Goal: Transaction & Acquisition: Register for event/course

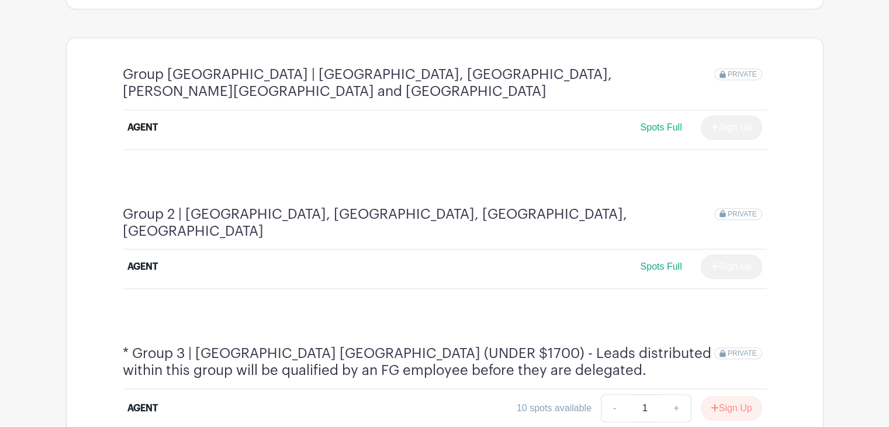
scroll to position [760, 0]
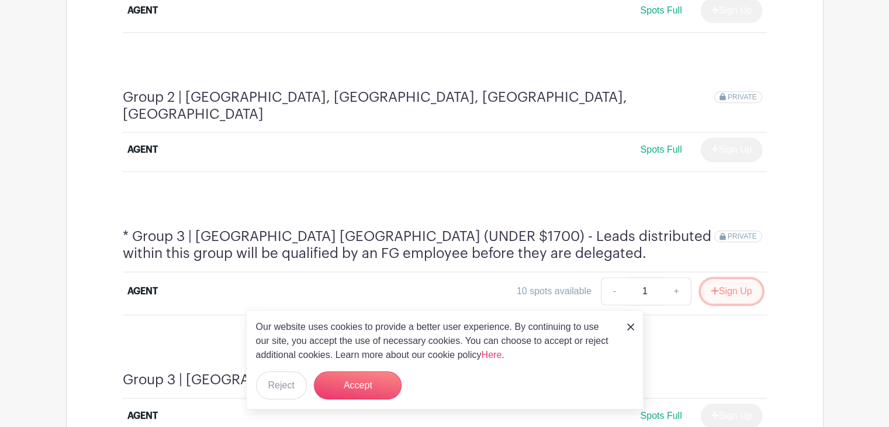
click at [727, 279] on button "Sign Up" at bounding box center [731, 291] width 61 height 25
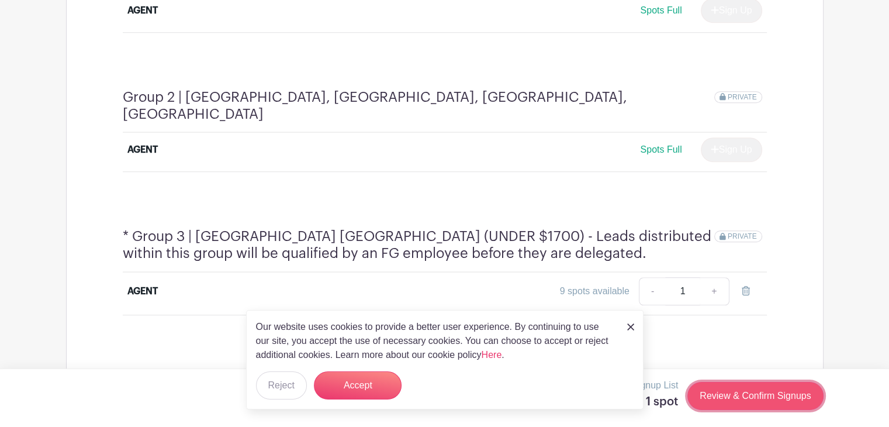
click at [746, 393] on link "Review & Confirm Signups" at bounding box center [756, 396] width 136 height 28
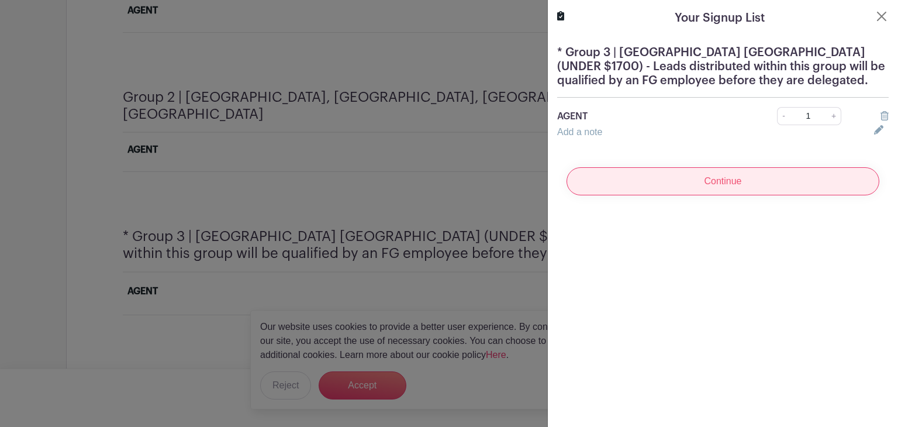
click at [640, 185] on input "Continue" at bounding box center [722, 181] width 313 height 28
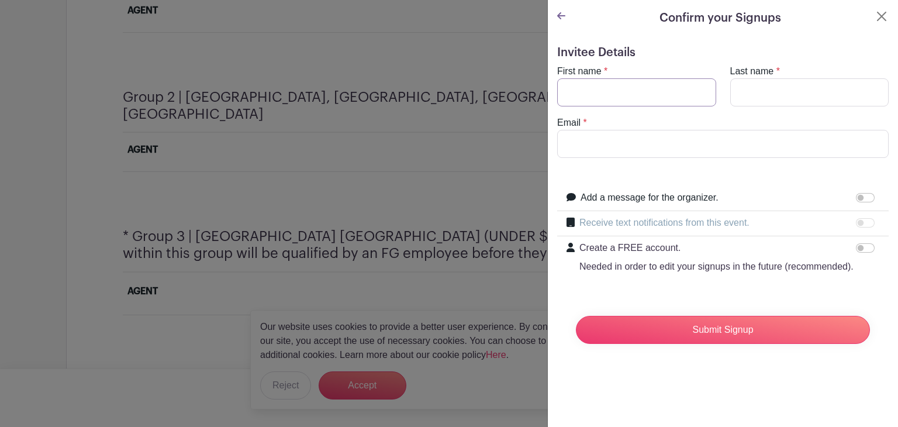
click at [587, 95] on input "First name" at bounding box center [636, 92] width 159 height 28
type input "Varvara"
click at [749, 92] on input "Last name" at bounding box center [809, 92] width 159 height 28
type input "Malina"
click at [709, 139] on input "Email" at bounding box center [722, 144] width 331 height 28
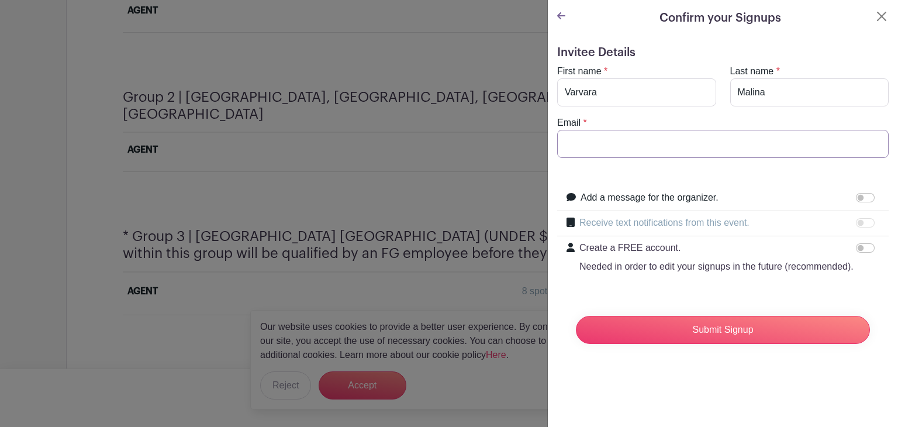
type input "[EMAIL_ADDRESS][DOMAIN_NAME]"
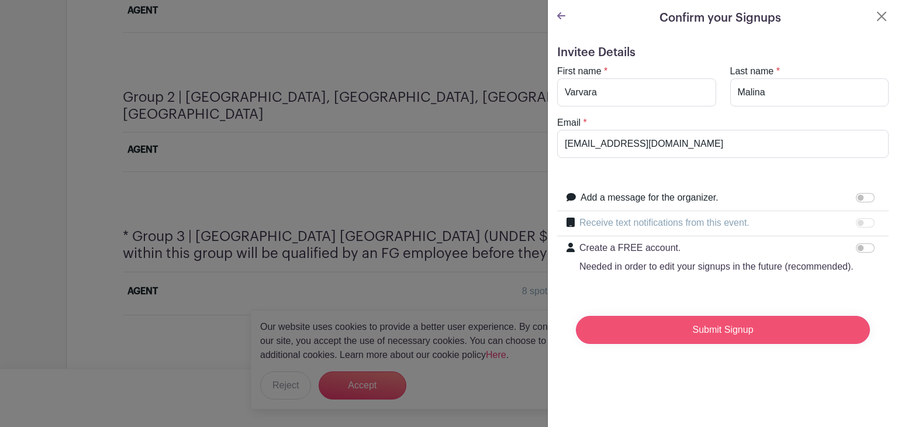
click at [771, 334] on input "Submit Signup" at bounding box center [723, 330] width 294 height 28
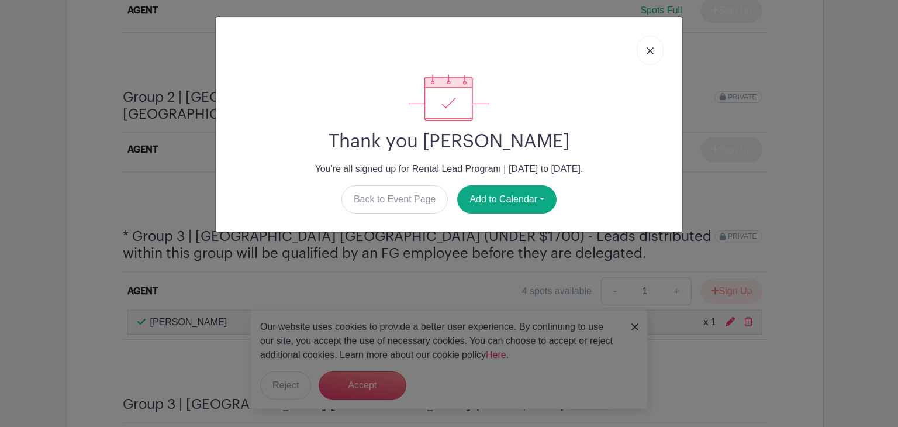
drag, startPoint x: 654, startPoint y: 50, endPoint x: 596, endPoint y: 160, distance: 124.5
click at [654, 50] on link at bounding box center [650, 50] width 27 height 29
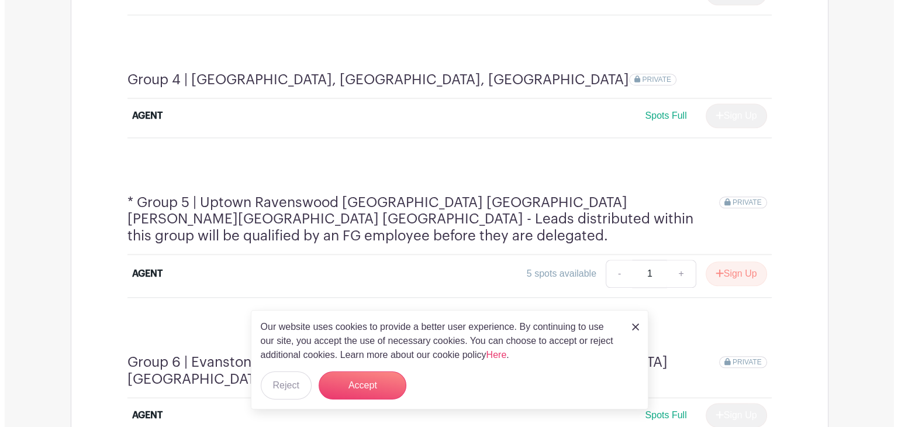
scroll to position [1228, 0]
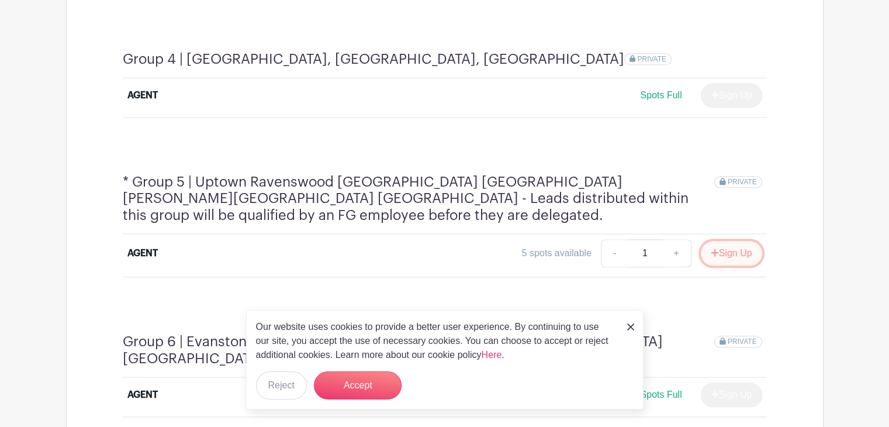
click at [727, 241] on button "Sign Up" at bounding box center [731, 253] width 61 height 25
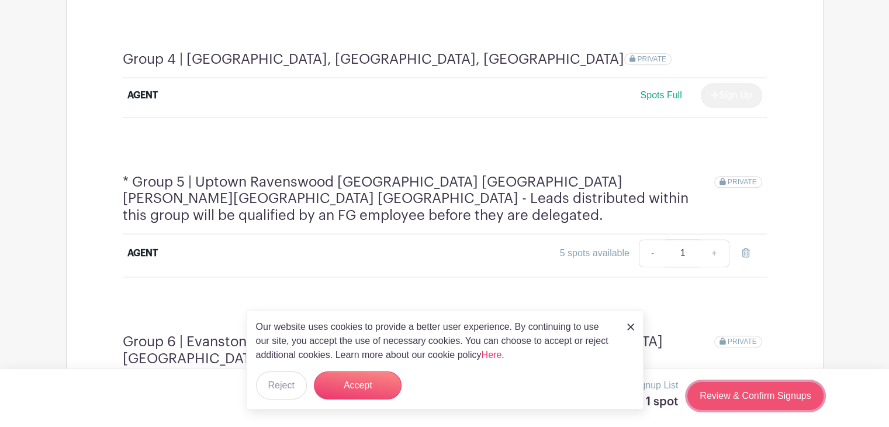
click at [748, 400] on link "Review & Confirm Signups" at bounding box center [756, 396] width 136 height 28
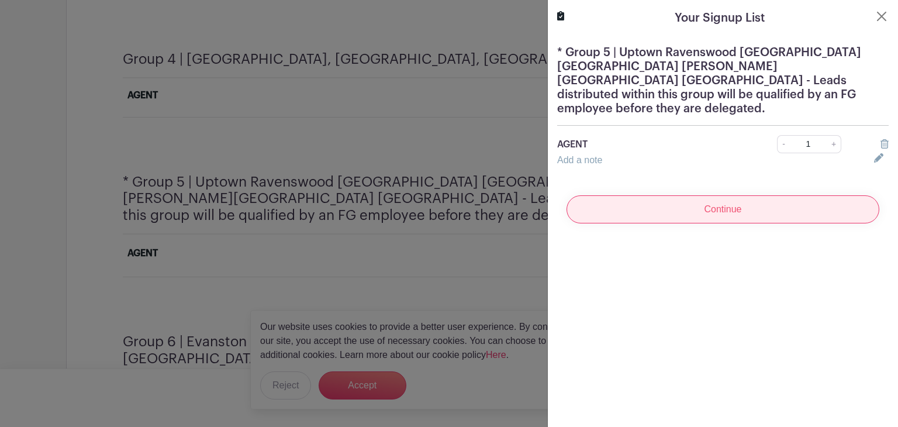
click at [751, 204] on input "Continue" at bounding box center [722, 209] width 313 height 28
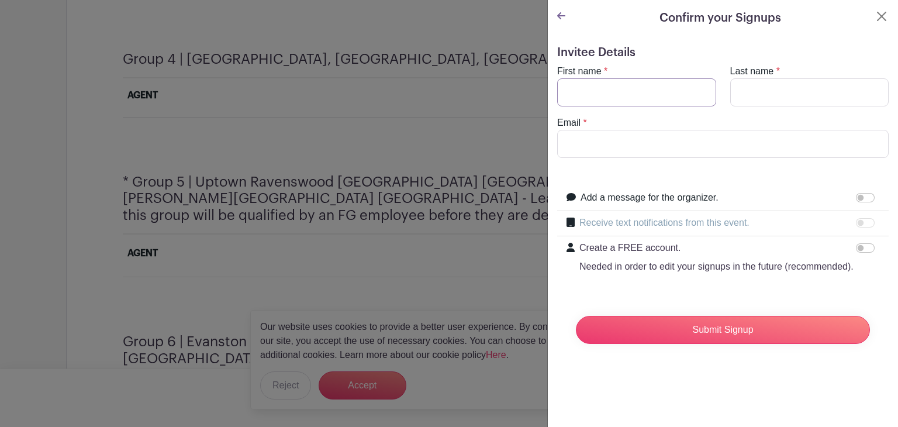
click at [615, 92] on input "First name" at bounding box center [636, 92] width 159 height 28
type input "Varvara"
click at [751, 83] on input "Last name" at bounding box center [809, 92] width 159 height 28
type input "Malina"
click at [710, 137] on input "Email" at bounding box center [722, 144] width 331 height 28
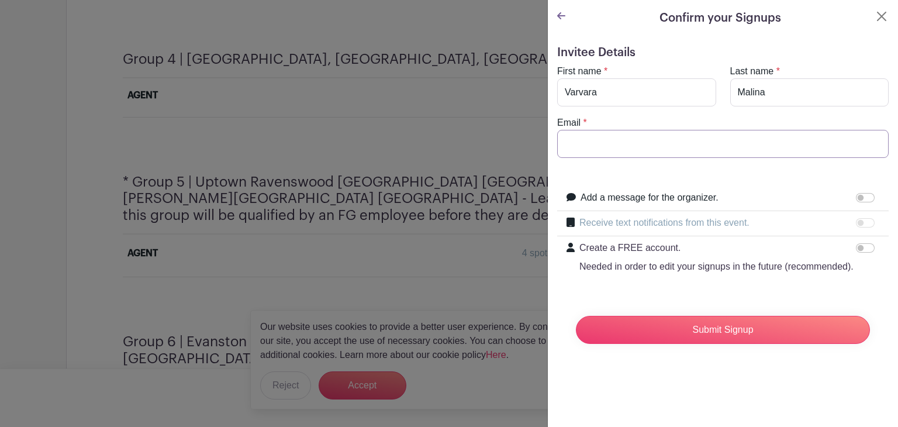
type input "[EMAIL_ADDRESS][DOMAIN_NAME]"
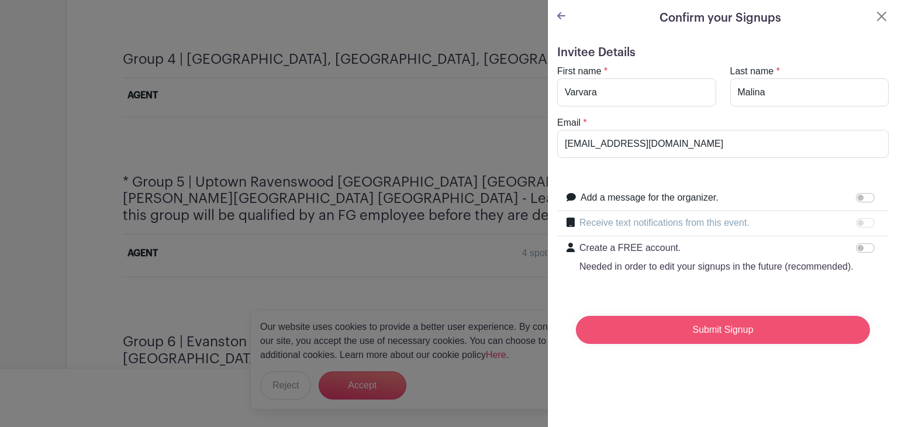
click at [762, 344] on input "Submit Signup" at bounding box center [723, 330] width 294 height 28
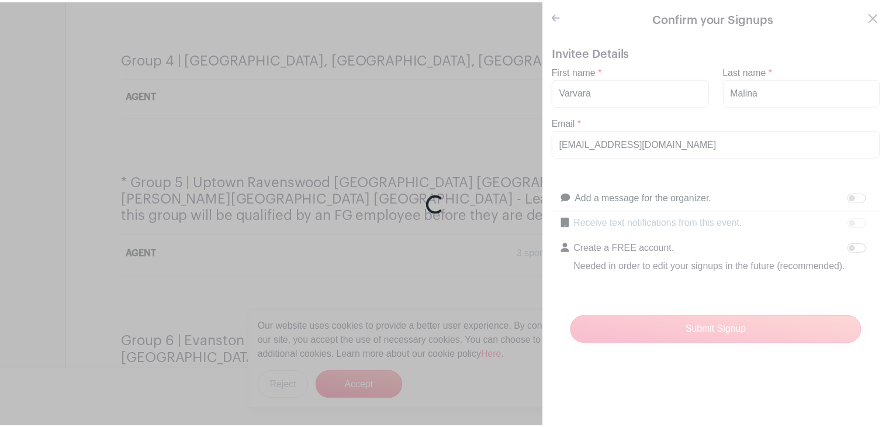
scroll to position [1224, 0]
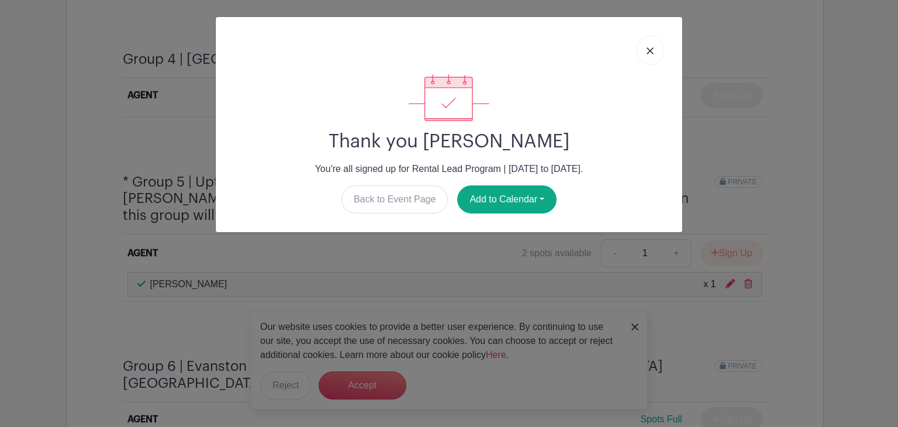
click at [652, 44] on link at bounding box center [650, 50] width 27 height 29
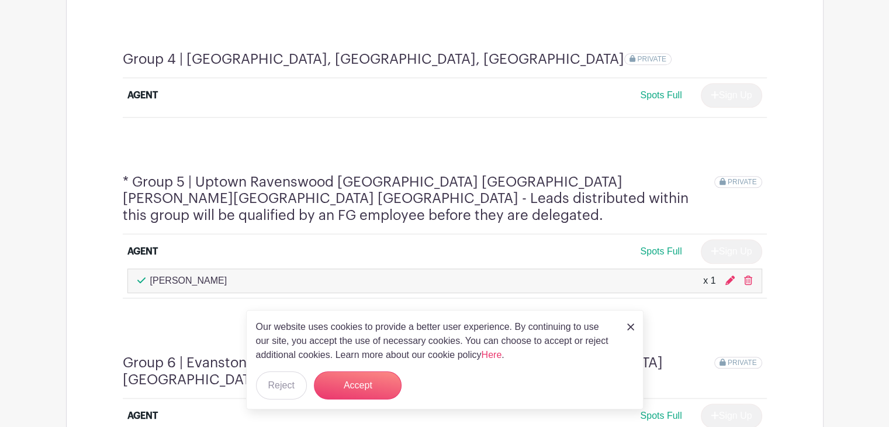
scroll to position [1458, 0]
